Goal: Check status

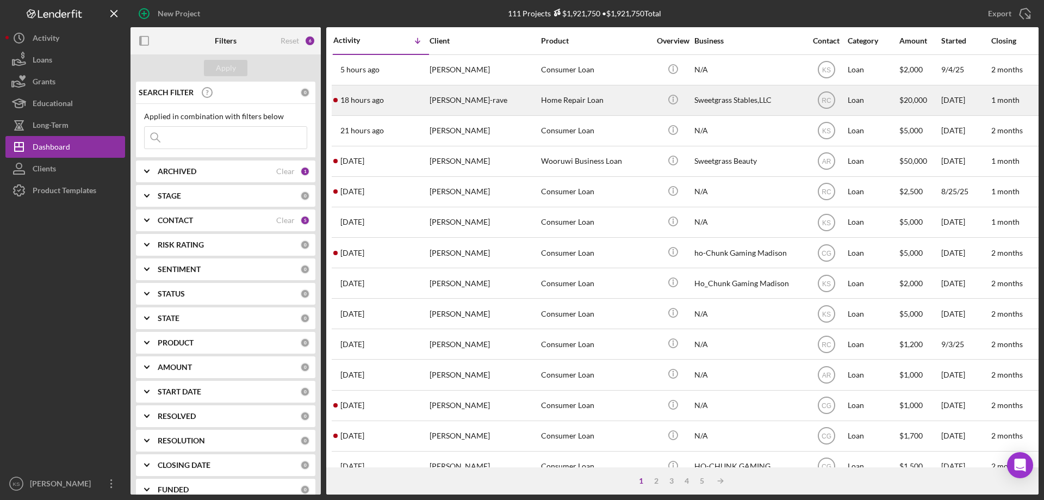
click at [462, 107] on div "[PERSON_NAME]-rave" at bounding box center [483, 100] width 109 height 29
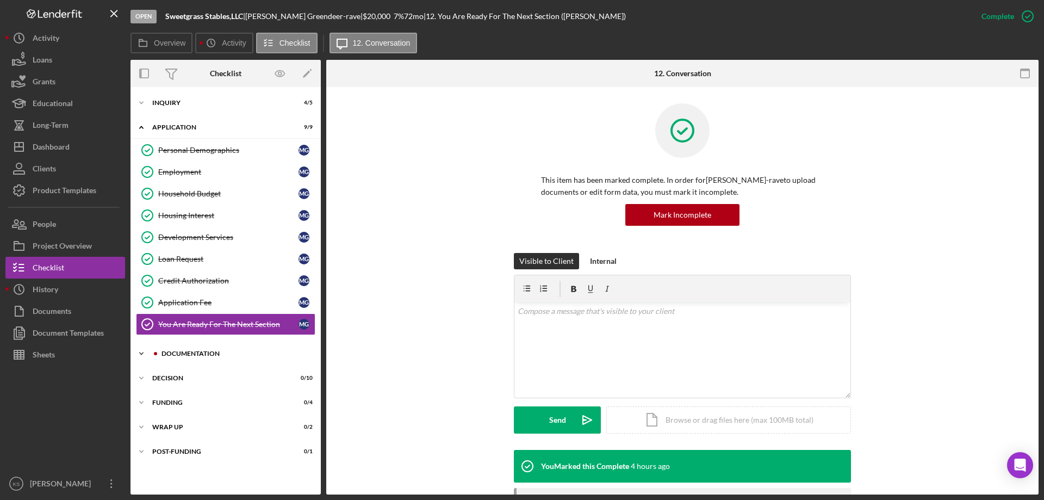
click at [197, 347] on div "Icon/Expander Documentation 0 / 8" at bounding box center [225, 353] width 190 height 22
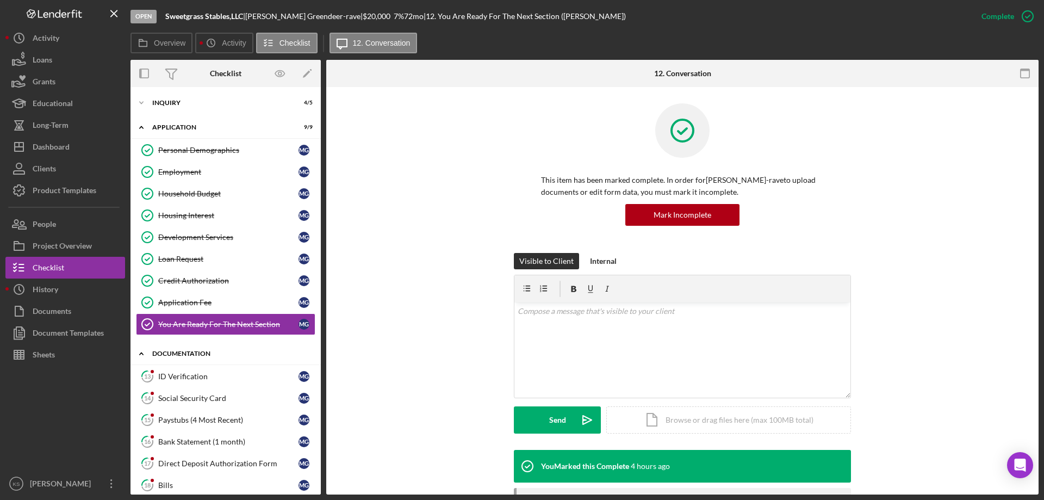
click at [197, 347] on div "Icon/Expander Documentation 0 / 8" at bounding box center [225, 353] width 190 height 22
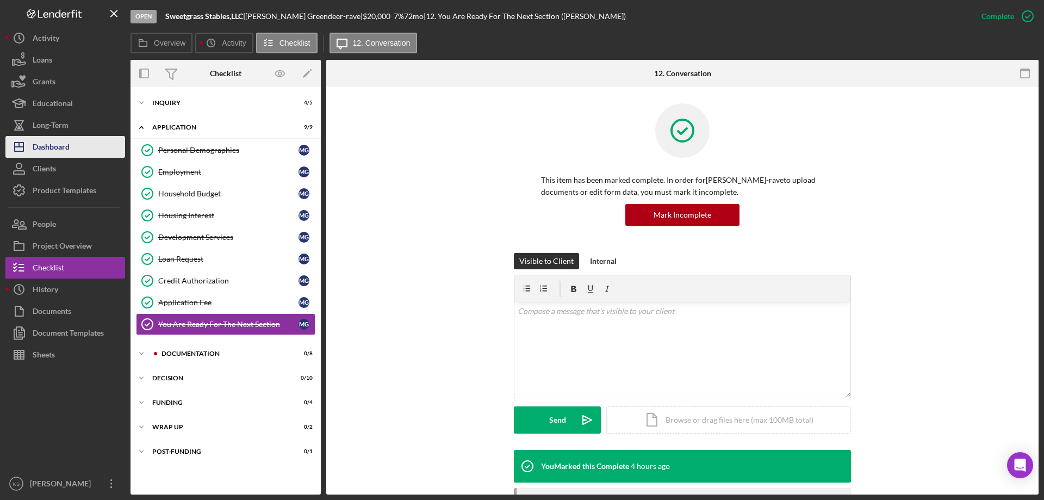
click at [70, 146] on div "Dashboard" at bounding box center [51, 148] width 37 height 24
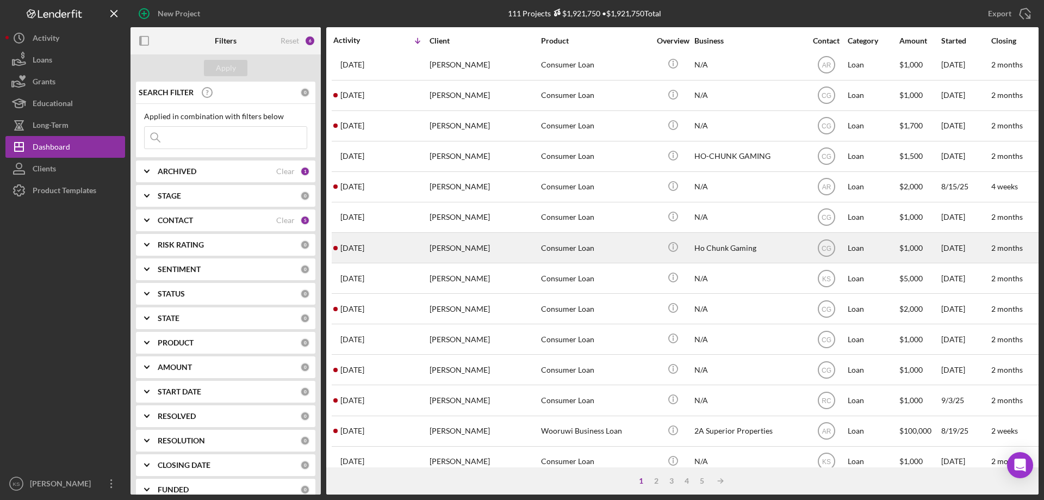
scroll to position [364, 0]
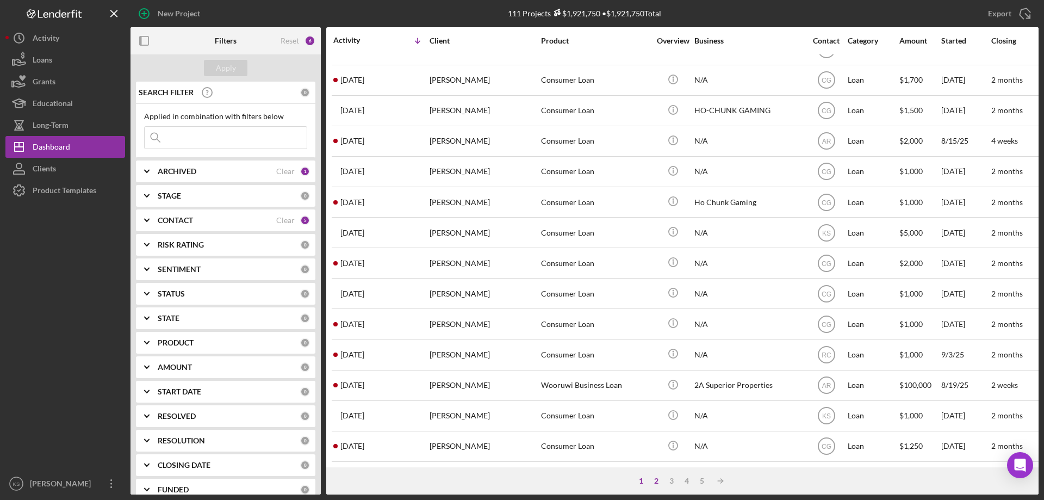
click at [652, 482] on div "2" at bounding box center [655, 480] width 15 height 9
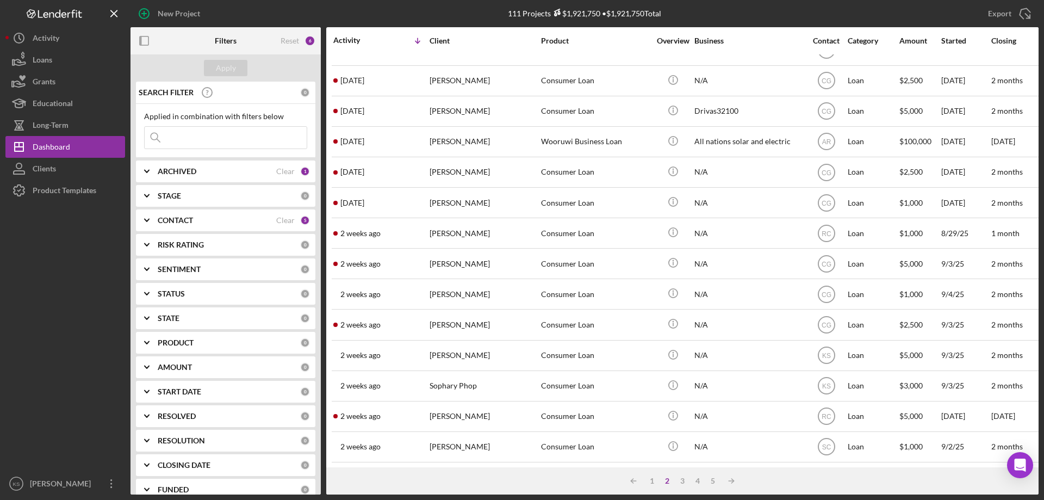
scroll to position [0, 0]
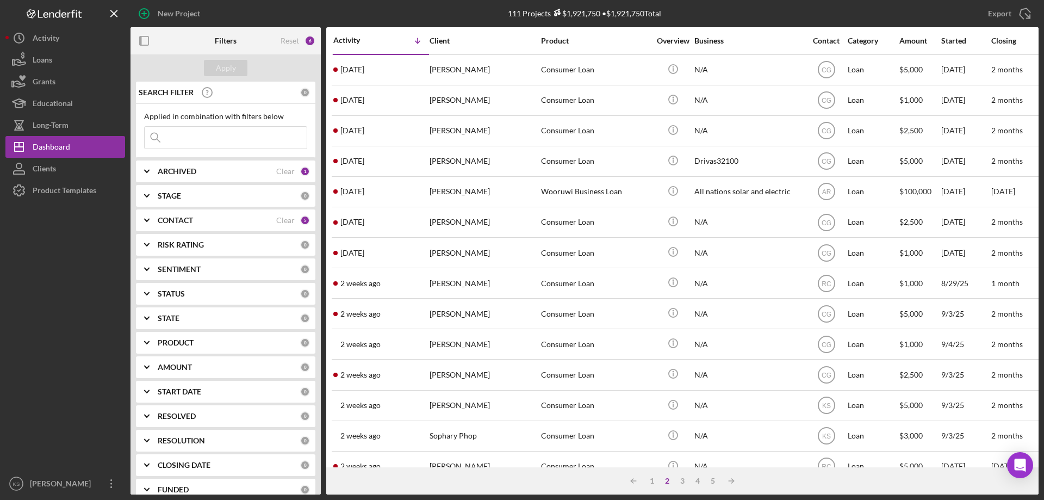
click at [238, 290] on div "STATUS" at bounding box center [229, 293] width 142 height 9
click at [238, 315] on div "STATE" at bounding box center [229, 318] width 142 height 9
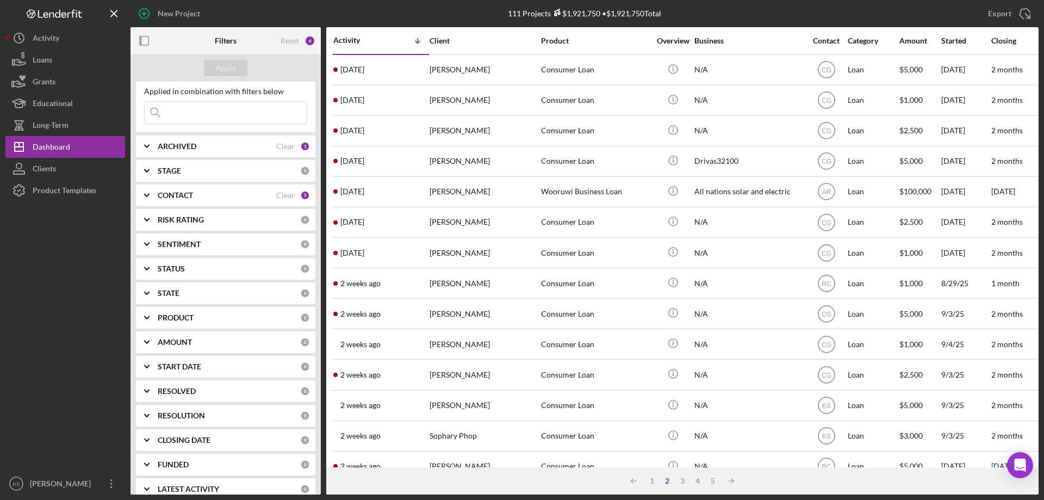
scroll to position [39, 0]
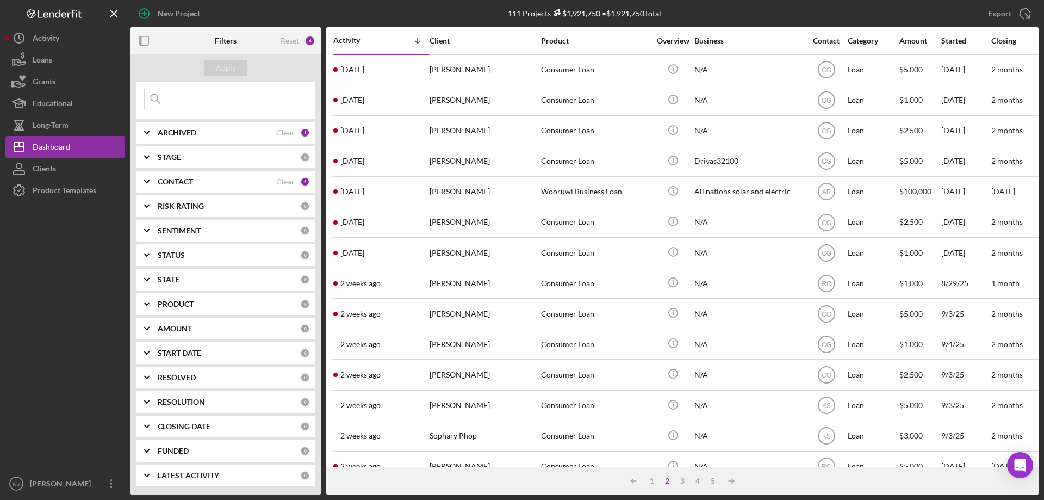
click at [232, 473] on div "LATEST ACTIVITY" at bounding box center [229, 475] width 142 height 9
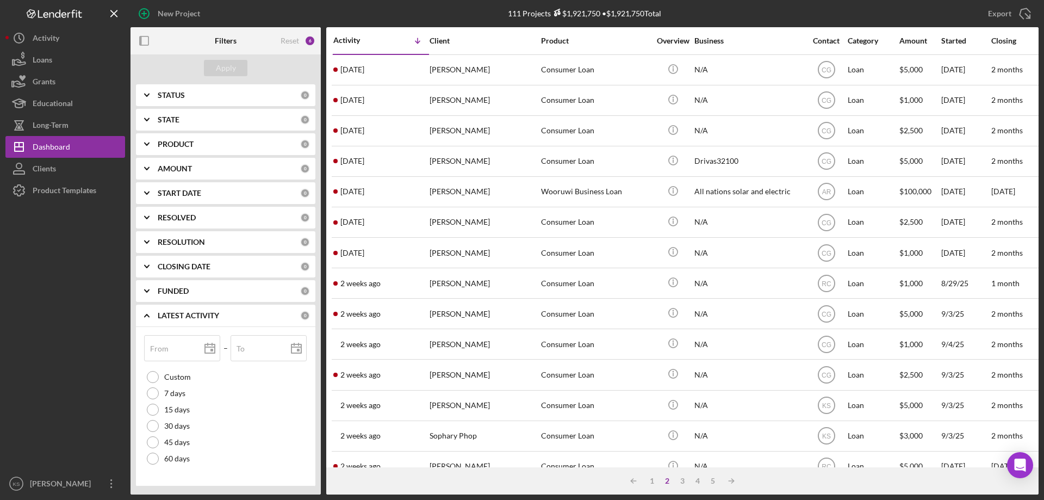
click at [227, 315] on div "LATEST ACTIVITY" at bounding box center [229, 315] width 142 height 9
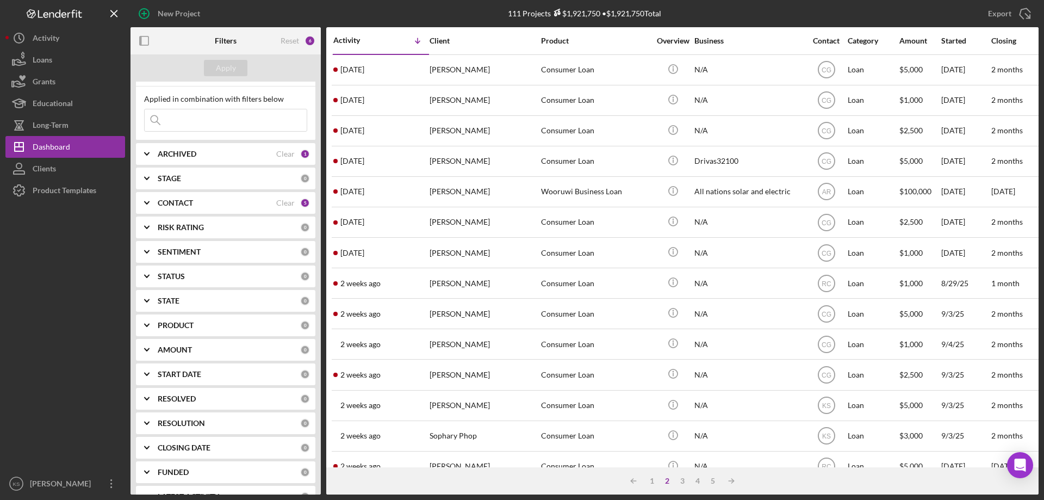
scroll to position [0, 0]
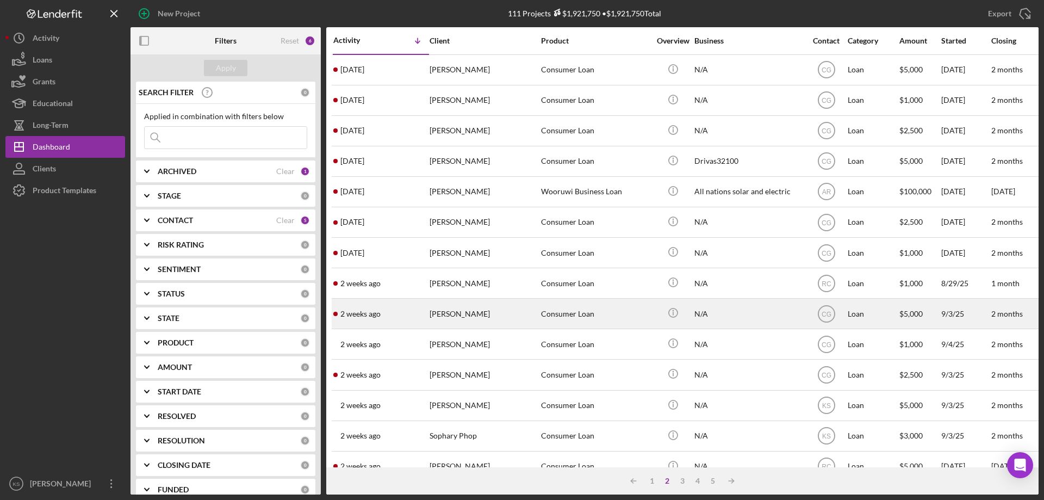
click at [601, 320] on div "Consumer Loan" at bounding box center [595, 313] width 109 height 29
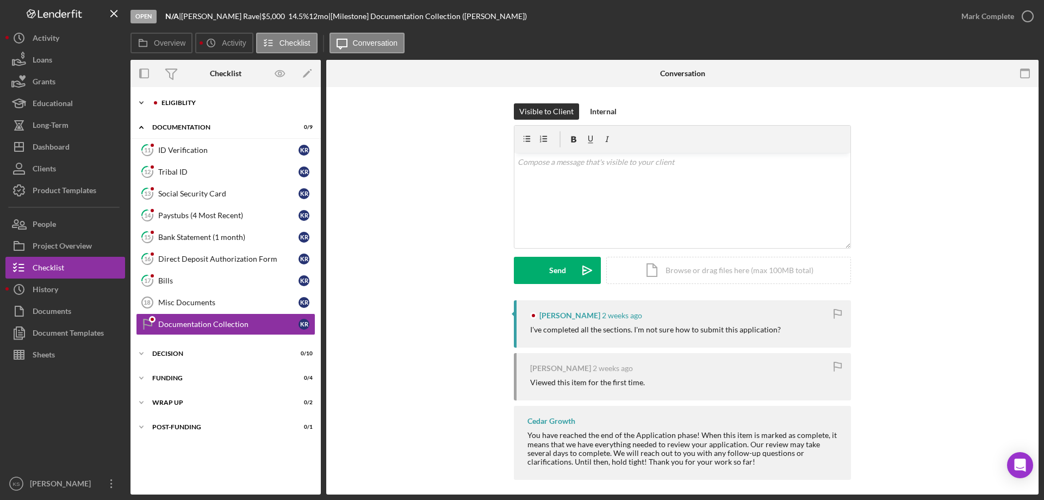
click at [189, 105] on div "Eligiblity" at bounding box center [234, 102] width 146 height 7
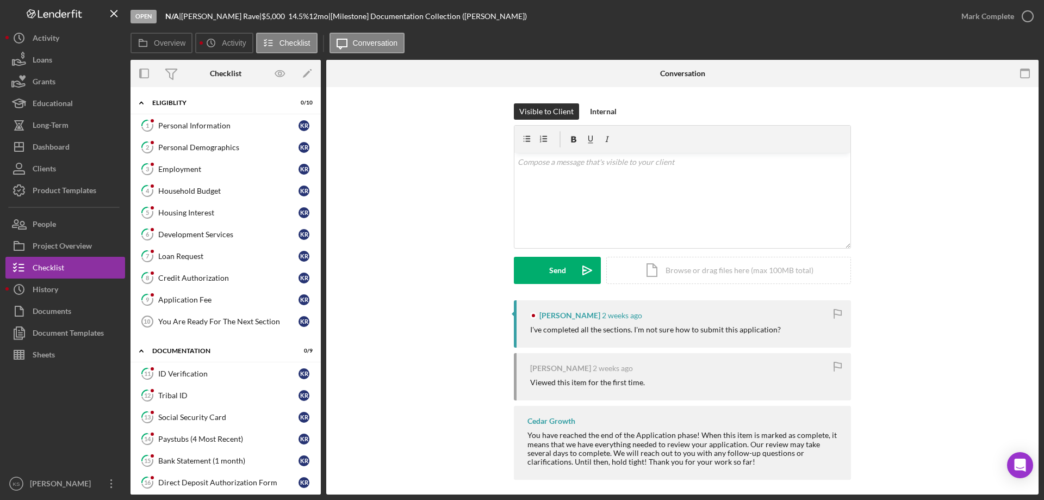
click at [463, 314] on div "[PERSON_NAME] [DATE] I've completed all the sections. I'm not sure how to submi…" at bounding box center [681, 392] width 679 height 185
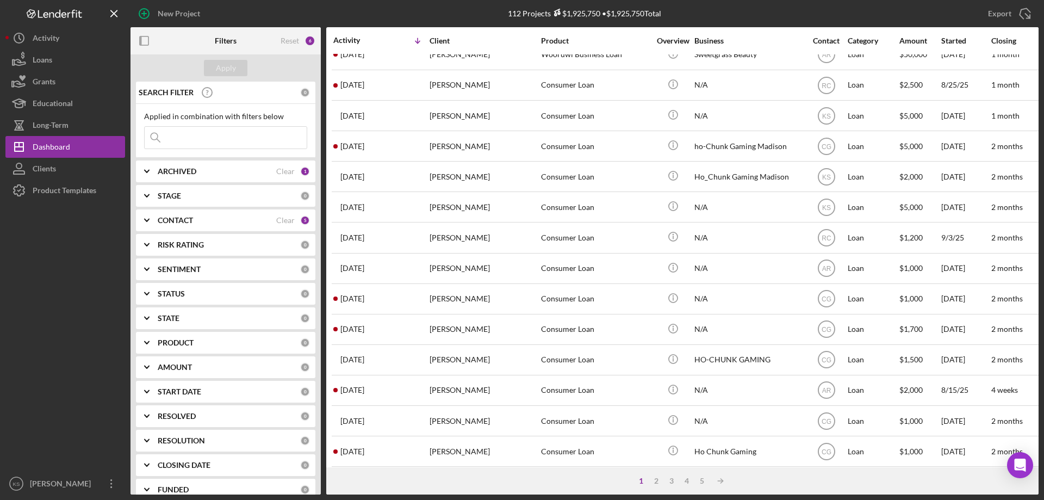
scroll to position [364, 0]
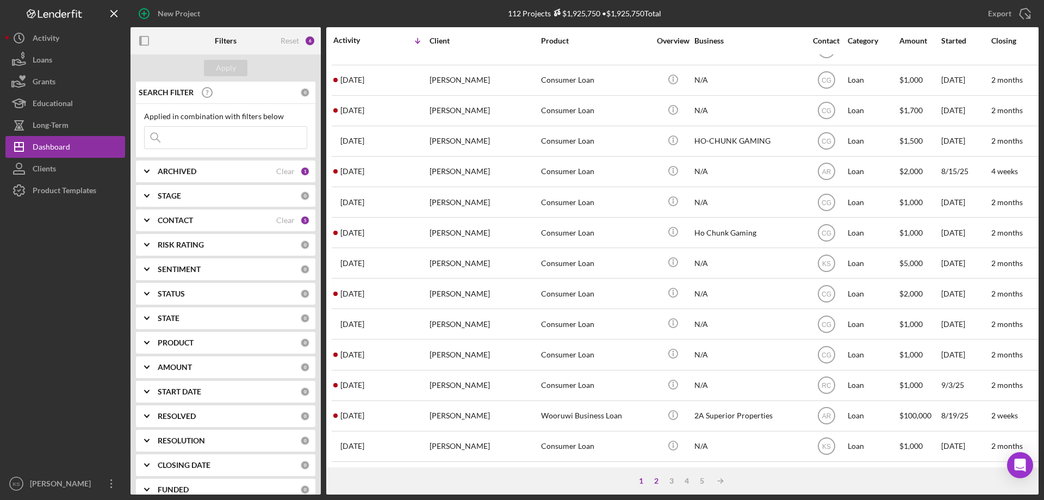
click at [656, 477] on div "2" at bounding box center [655, 480] width 15 height 9
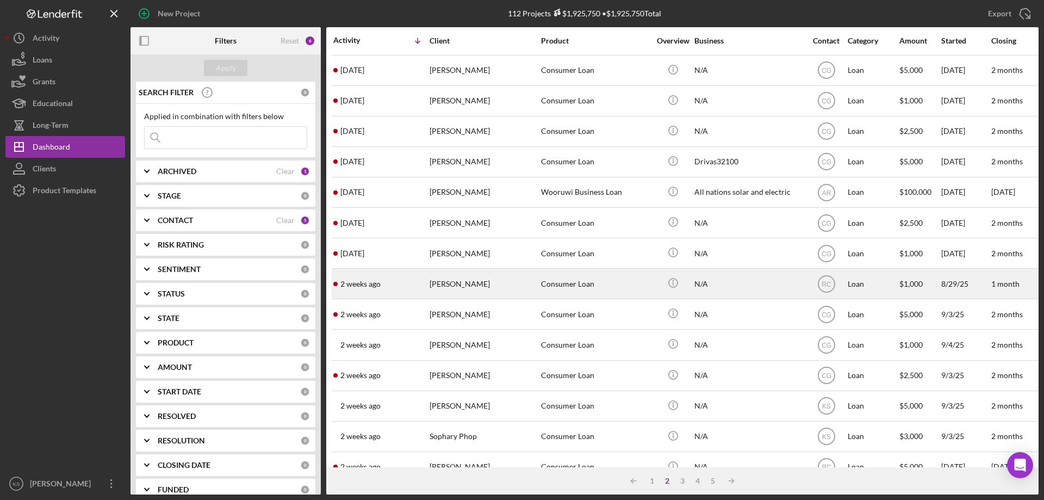
scroll to position [0, 0]
